Goal: Task Accomplishment & Management: Use online tool/utility

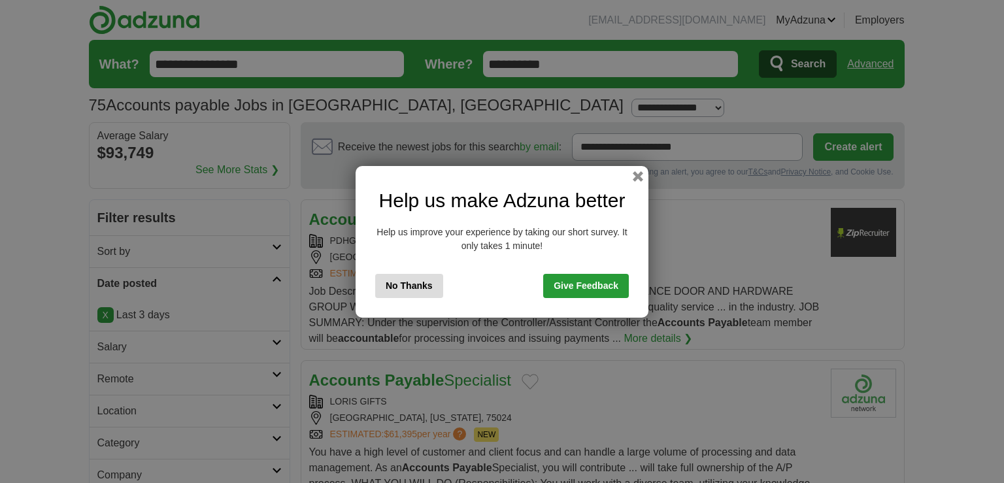
click at [422, 286] on button "No Thanks" at bounding box center [409, 286] width 68 height 24
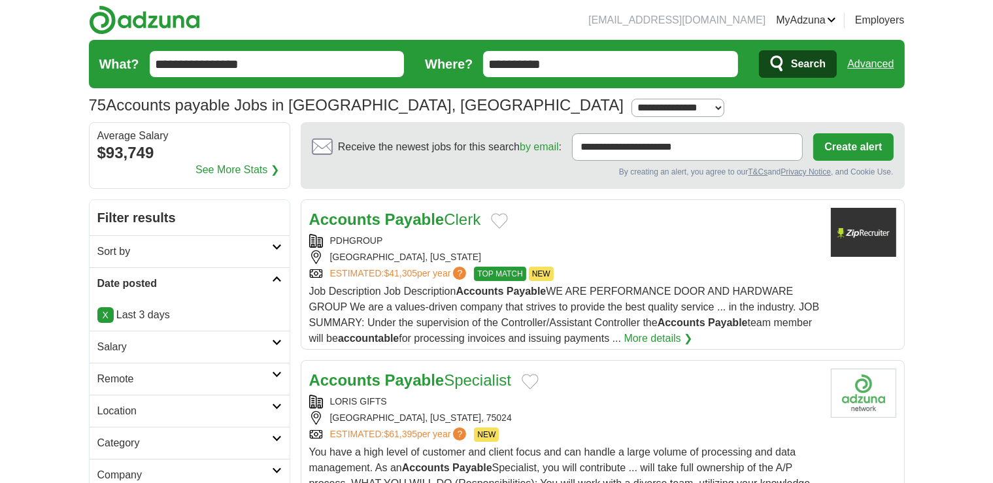
click at [101, 315] on link "X" at bounding box center [105, 315] width 16 height 16
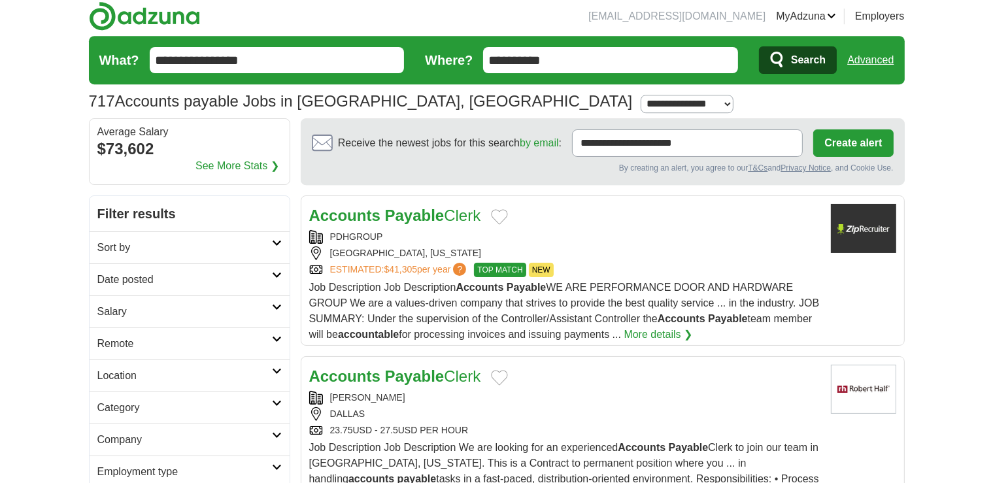
scroll to position [3, 0]
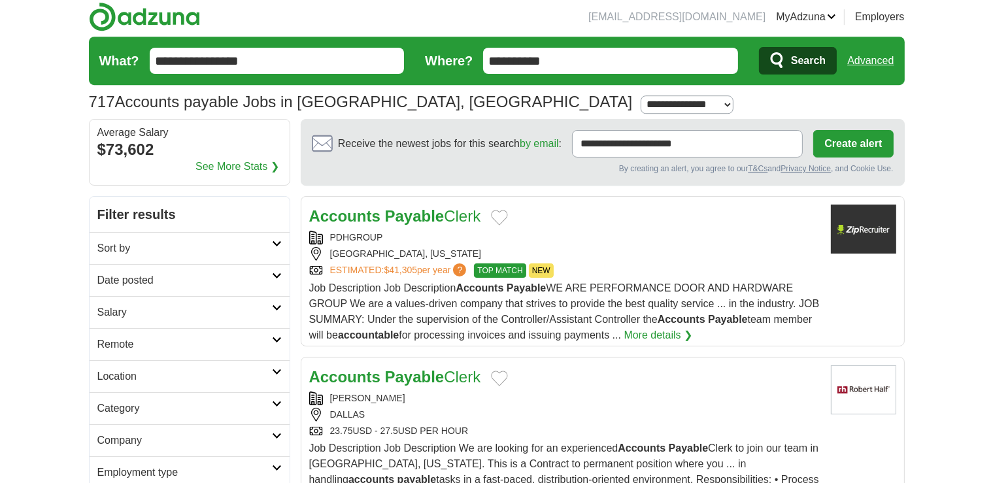
click at [185, 277] on h2 "Date posted" at bounding box center [184, 281] width 175 height 16
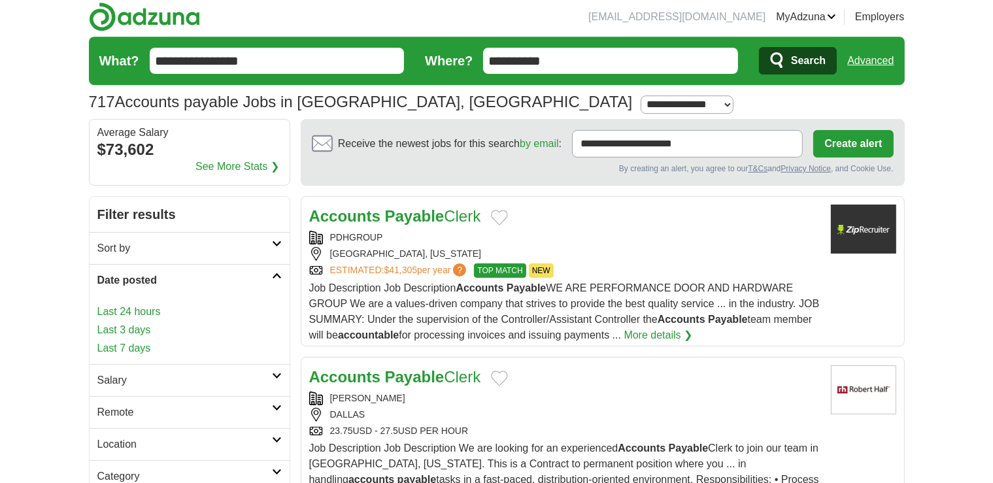
click at [136, 328] on link "Last 3 days" at bounding box center [189, 330] width 184 height 16
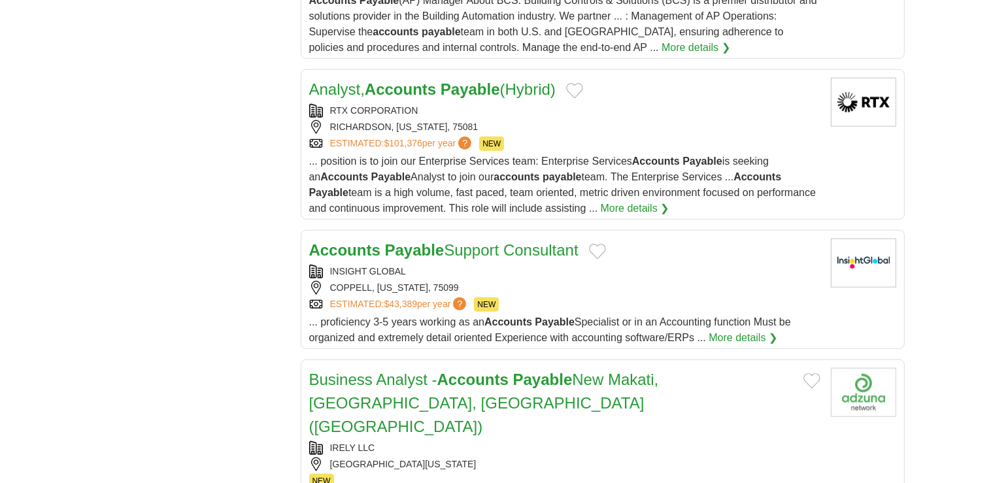
scroll to position [1344, 0]
